Goal: Navigation & Orientation: Find specific page/section

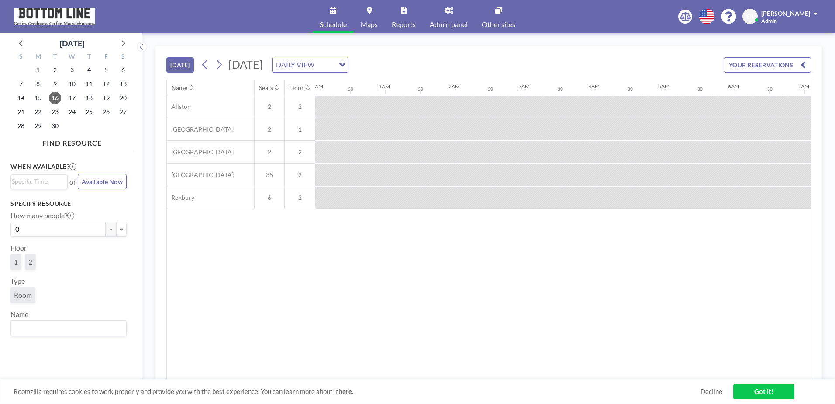
scroll to position [0, 804]
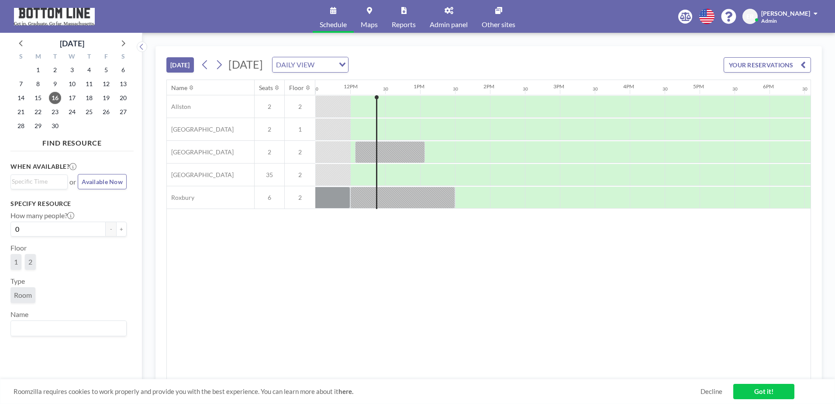
click at [795, 14] on span "[PERSON_NAME]" at bounding box center [785, 13] width 49 height 7
click at [710, 45] on div "[DATE] [DATE] DAILY VIEW Loading... YOUR RESERVATIONS Name Seats Floor 12AM 30 …" at bounding box center [488, 218] width 693 height 371
click at [442, 11] on link "Admin panel" at bounding box center [449, 16] width 52 height 33
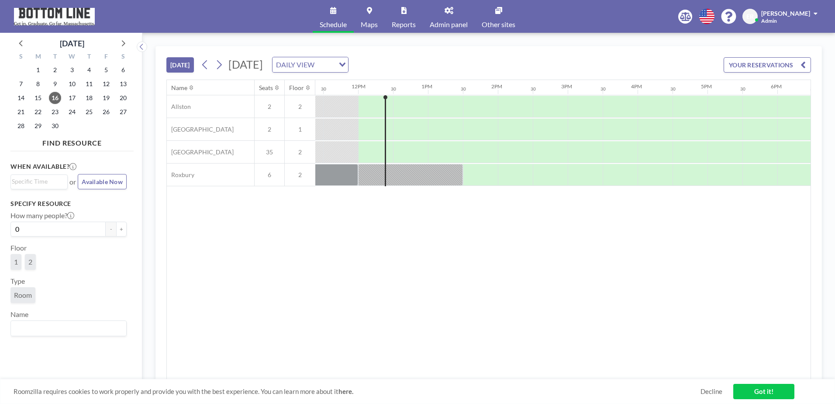
scroll to position [0, 804]
click at [814, 12] on span at bounding box center [816, 13] width 4 height 6
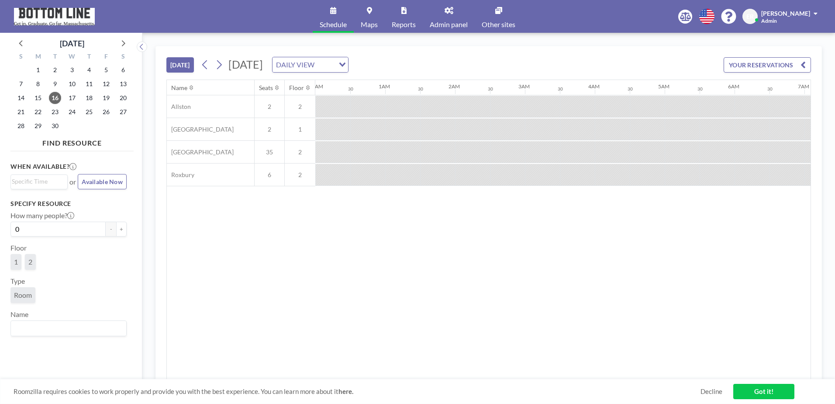
scroll to position [0, 839]
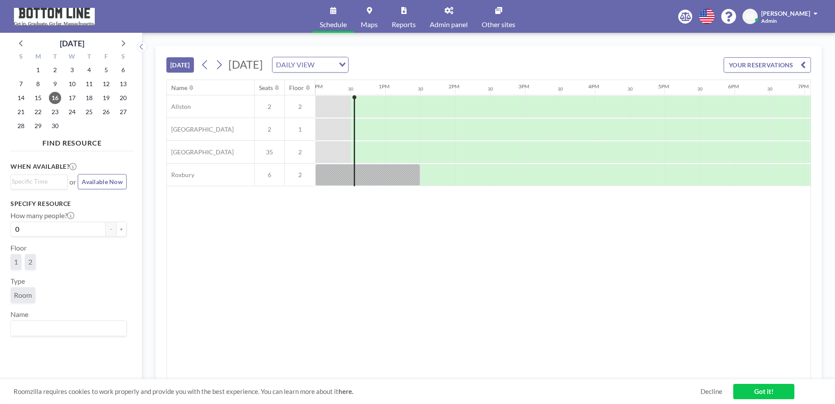
click at [448, 7] on icon at bounding box center [449, 10] width 9 height 7
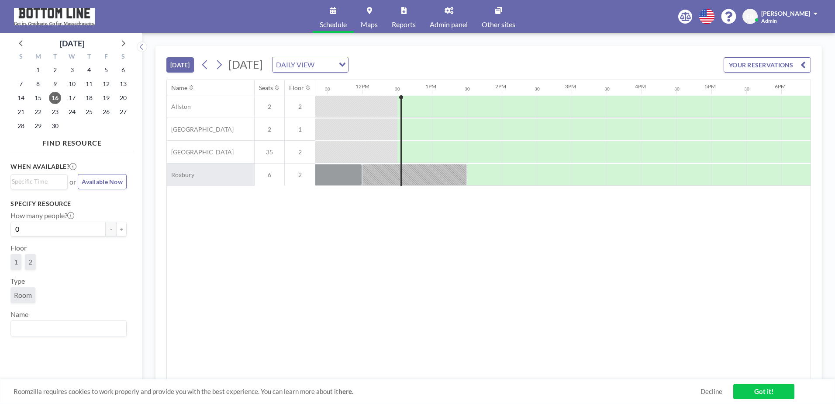
scroll to position [0, 839]
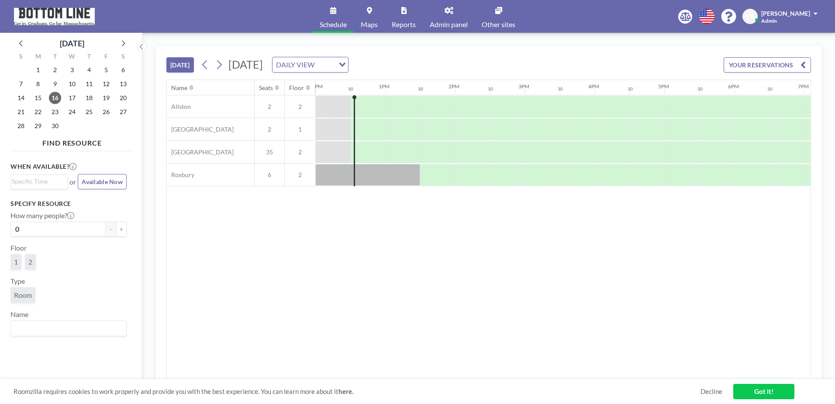
click at [147, 109] on div "TODAY Tuesday, September 16, 2025 DAILY VIEW Loading... YOUR RESERVATIONS Name …" at bounding box center [488, 218] width 693 height 371
click at [444, 7] on link "Admin panel" at bounding box center [449, 16] width 52 height 33
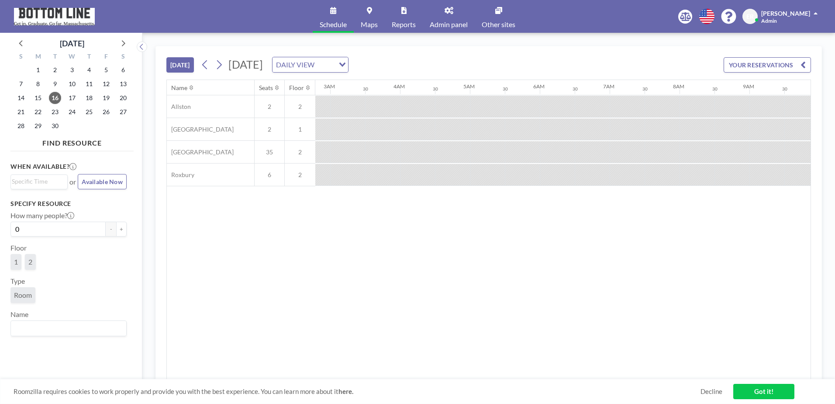
scroll to position [0, 352]
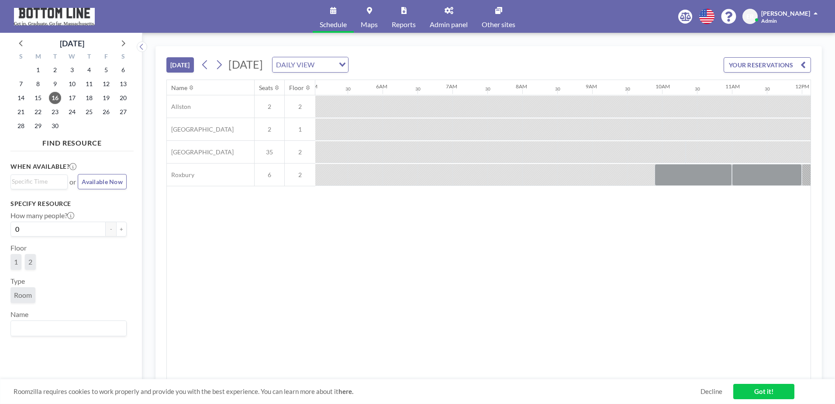
click at [366, 12] on link "Maps" at bounding box center [369, 16] width 31 height 33
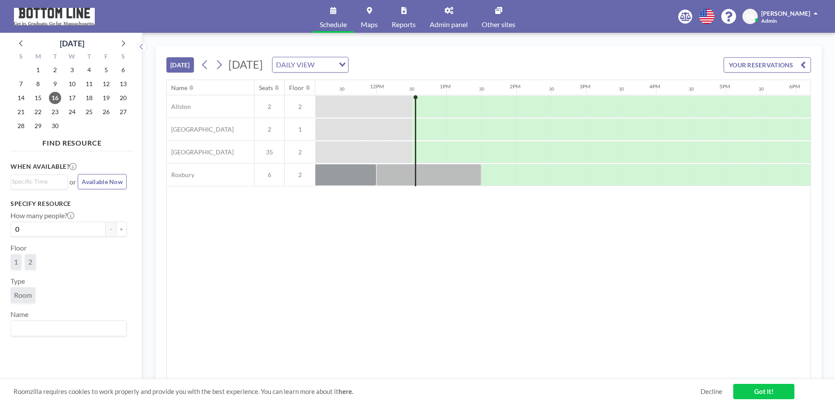
scroll to position [0, 839]
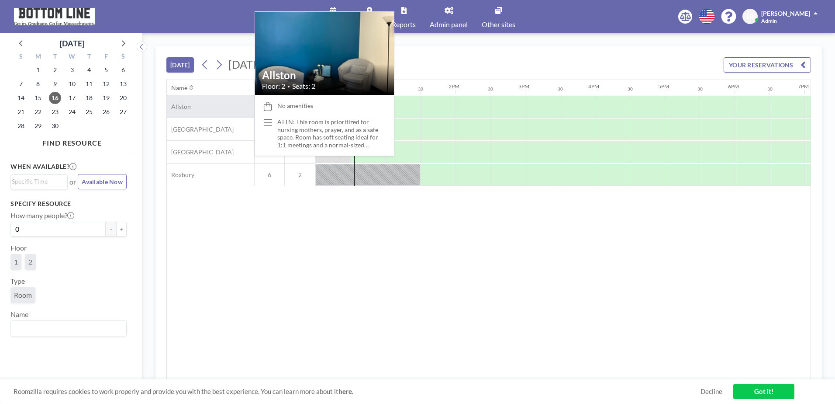
click at [214, 108] on div "Allston" at bounding box center [210, 106] width 87 height 22
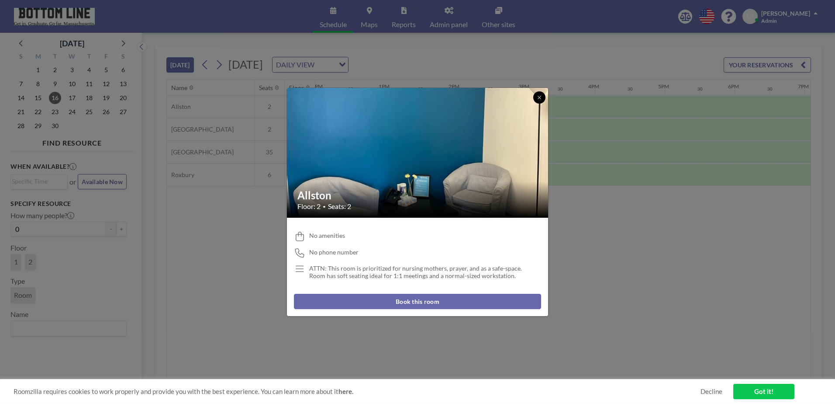
click at [535, 97] on button at bounding box center [539, 97] width 12 height 12
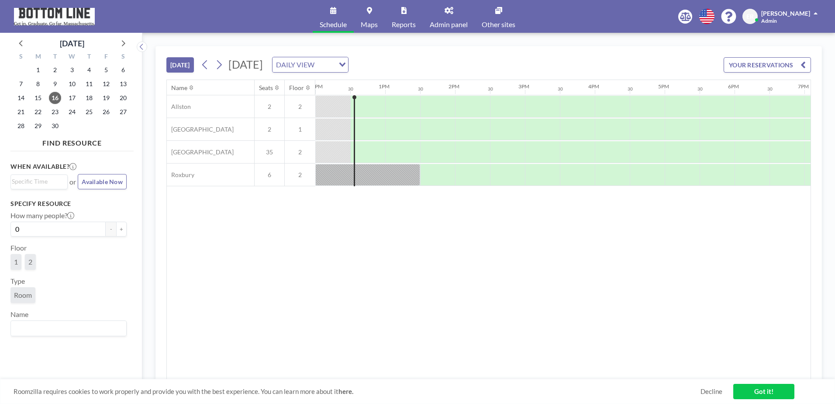
click at [152, 61] on div "[DATE] [DATE] DAILY VIEW Loading... YOUR RESERVATIONS Name Seats Floor 12AM 30 …" at bounding box center [488, 218] width 693 height 371
click at [496, 6] on link "Other sites" at bounding box center [499, 16] width 48 height 33
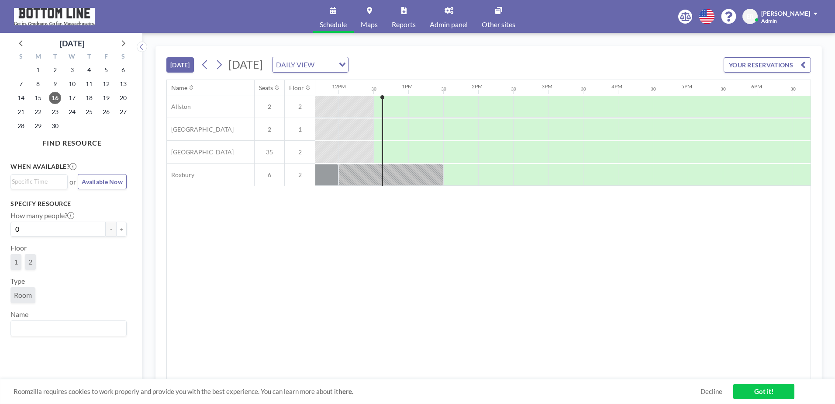
scroll to position [0, 839]
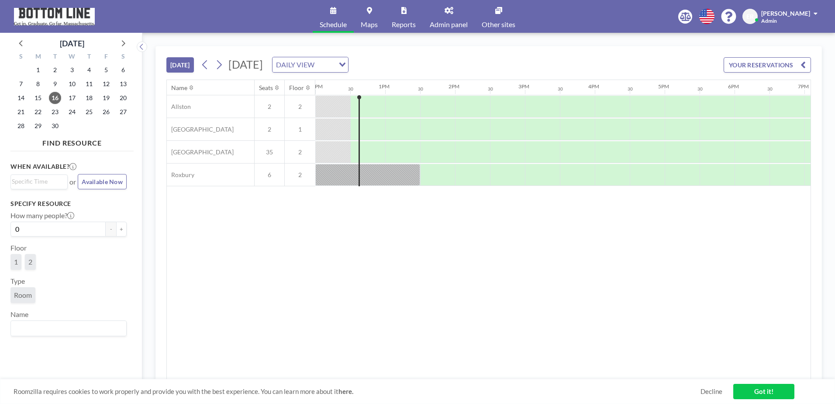
click at [797, 13] on span "Efrain Rodriguez" at bounding box center [785, 13] width 49 height 7
click at [801, 61] on link "Log out" at bounding box center [791, 59] width 78 height 17
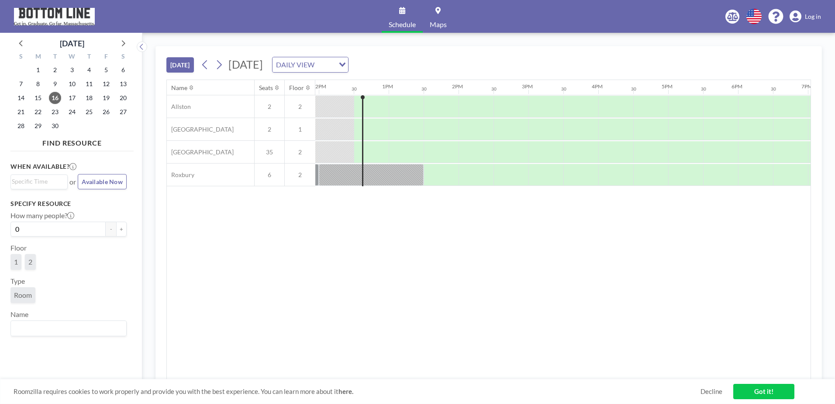
scroll to position [0, 839]
click at [440, 9] on icon at bounding box center [437, 10] width 5 height 7
click at [735, 15] on icon at bounding box center [732, 16] width 11 height 9
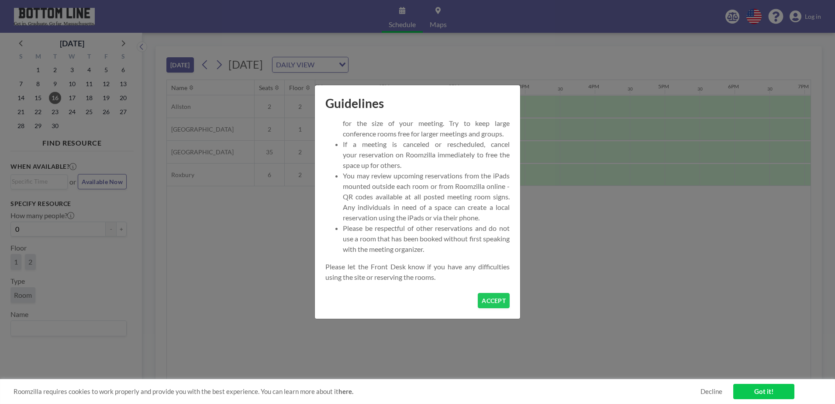
scroll to position [70, 0]
click at [488, 308] on div "ACCEPT" at bounding box center [417, 306] width 205 height 26
click at [493, 292] on div "Welcome to Bottom Line Massachusetts' Room Reservation System hosted by Roomzil…" at bounding box center [417, 205] width 205 height 175
click at [492, 301] on button "ACCEPT" at bounding box center [494, 300] width 32 height 15
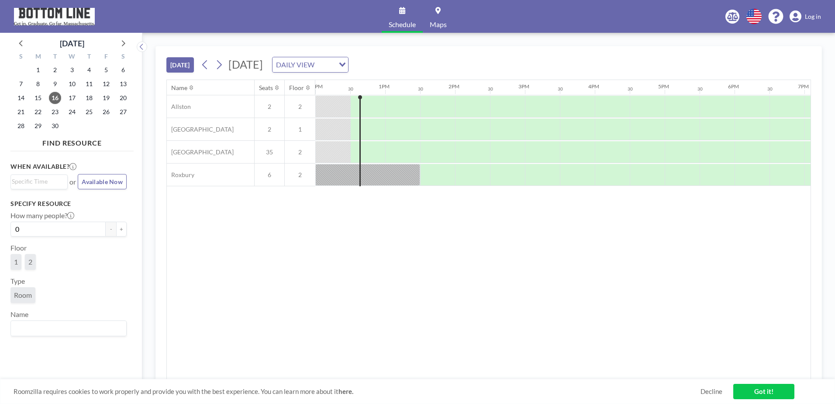
click at [755, 16] on icon at bounding box center [753, 16] width 15 height 15
click at [780, 12] on div at bounding box center [417, 202] width 835 height 404
click at [779, 12] on icon at bounding box center [775, 16] width 15 height 15
